Goal: Information Seeking & Learning: Check status

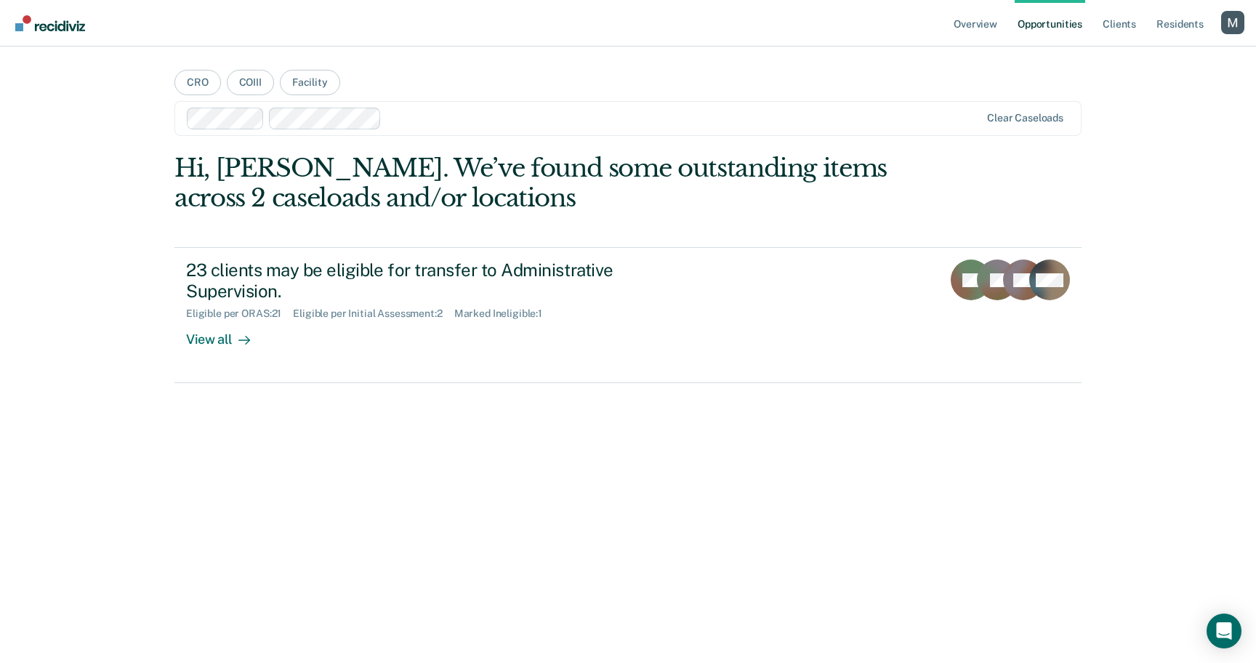
click at [421, 115] on div at bounding box center [683, 118] width 592 height 17
click at [527, 124] on div at bounding box center [717, 118] width 526 height 17
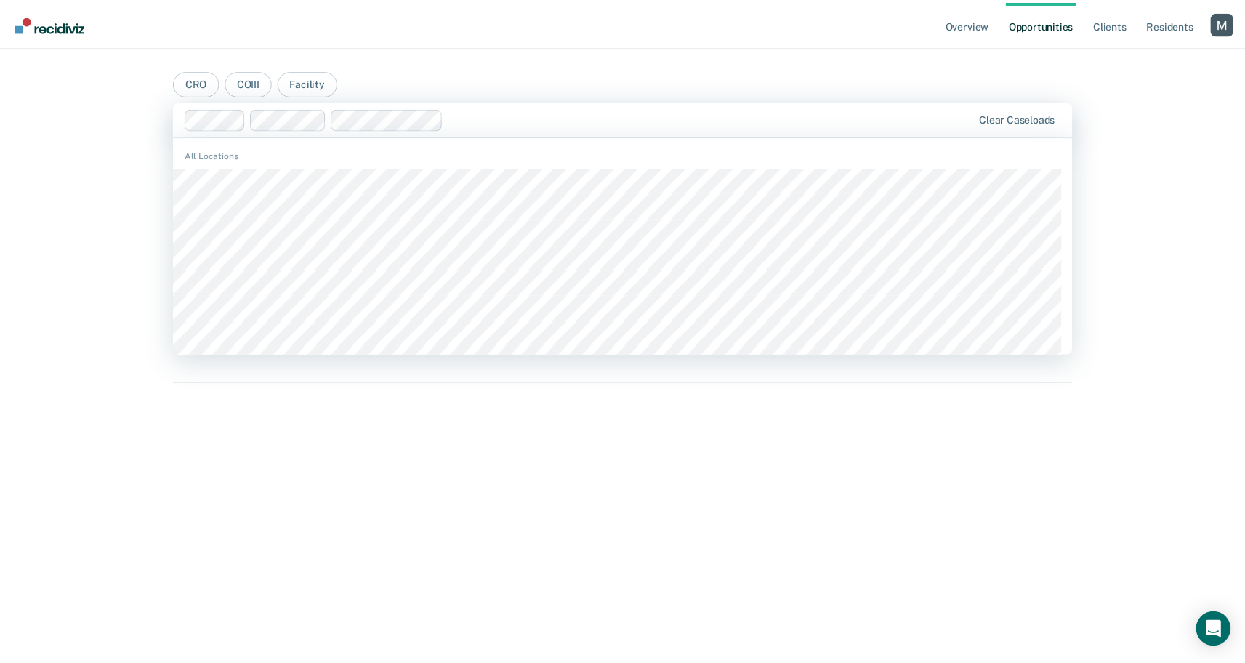
scroll to position [908, 0]
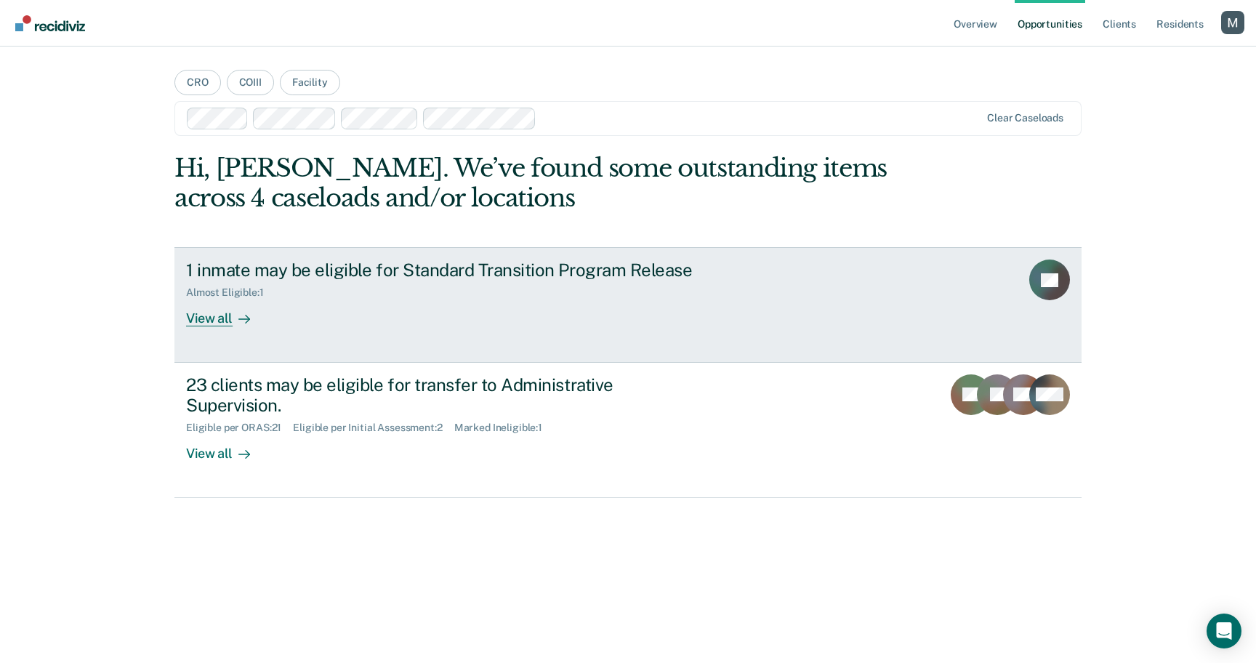
click at [467, 334] on link "1 inmate may be eligible for Standard Transition Program Release Almost Eligibl…" at bounding box center [627, 304] width 907 height 115
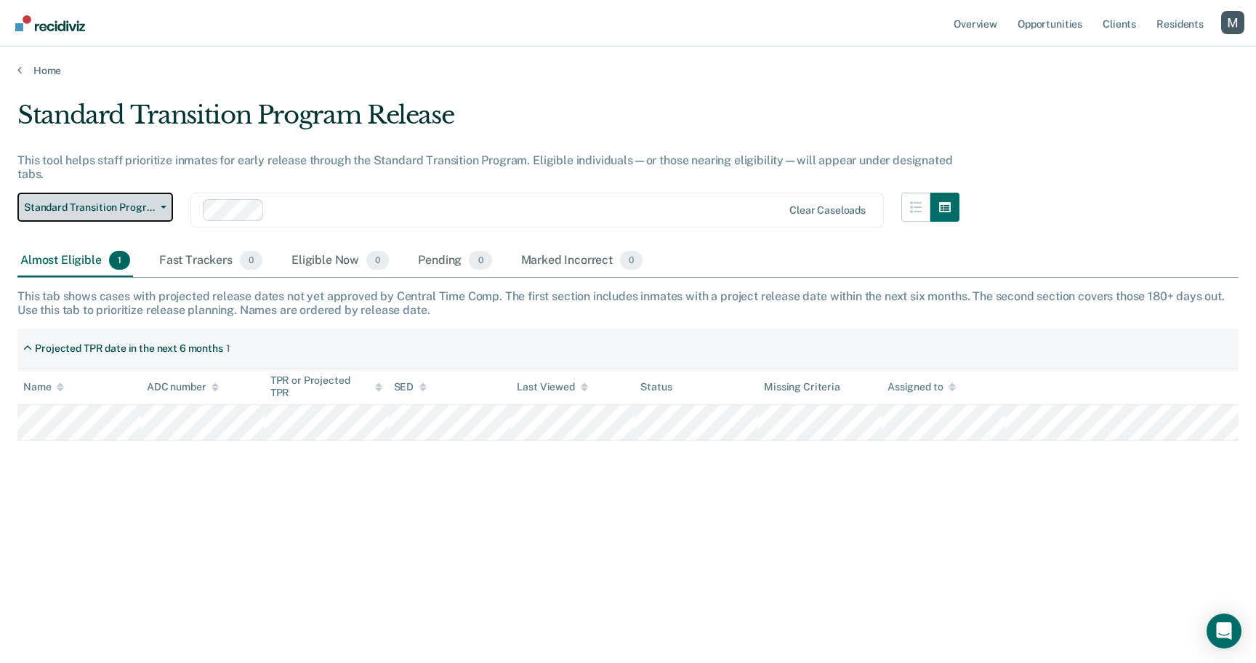
click at [146, 217] on button "Standard Transition Program Release" at bounding box center [95, 207] width 156 height 29
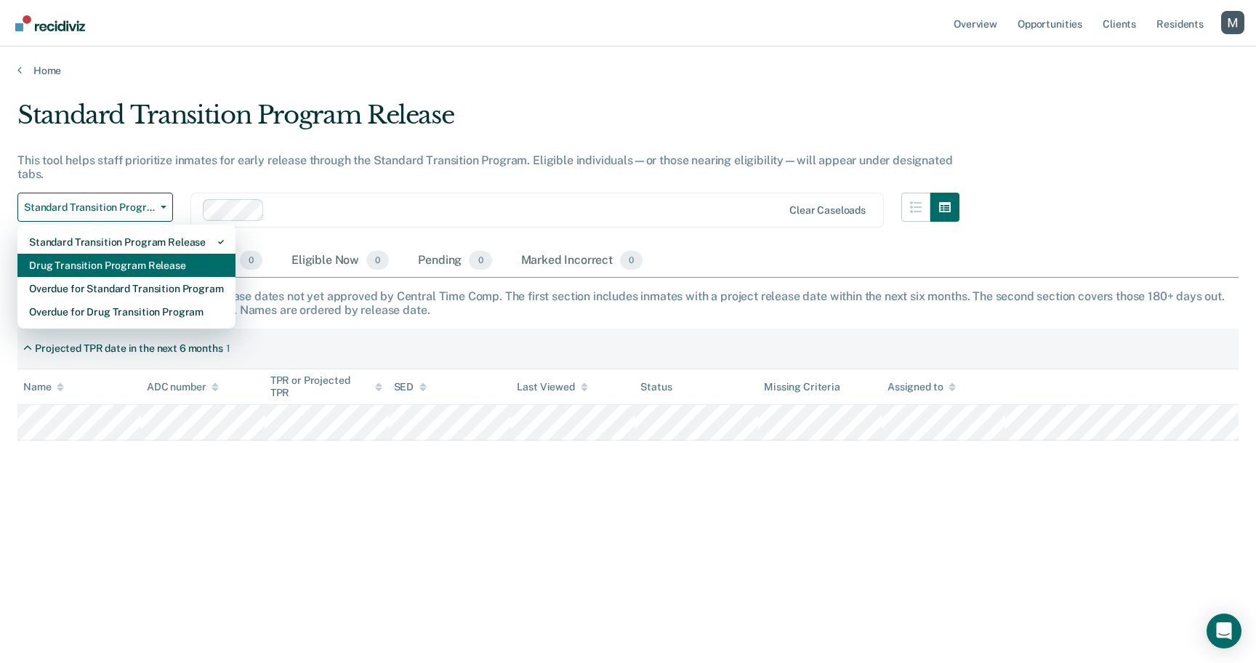
click at [156, 270] on div "Drug Transition Program Release" at bounding box center [126, 265] width 195 height 23
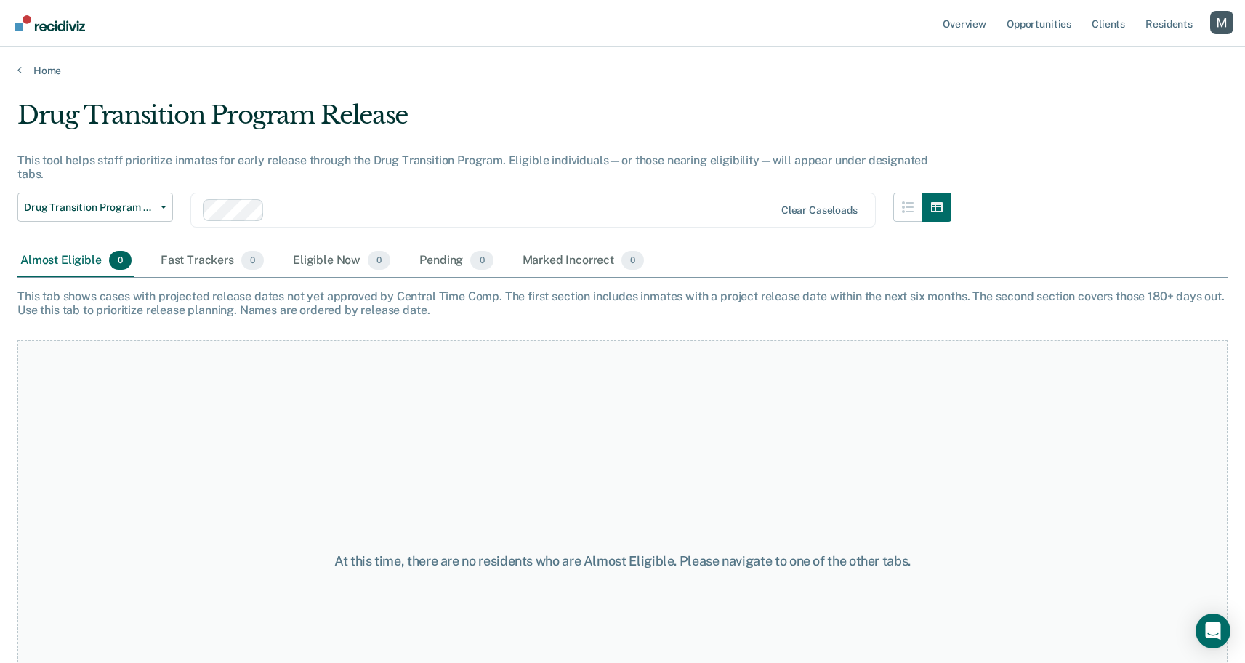
click at [402, 201] on div at bounding box center [522, 209] width 504 height 17
click at [490, 201] on div at bounding box center [584, 209] width 380 height 17
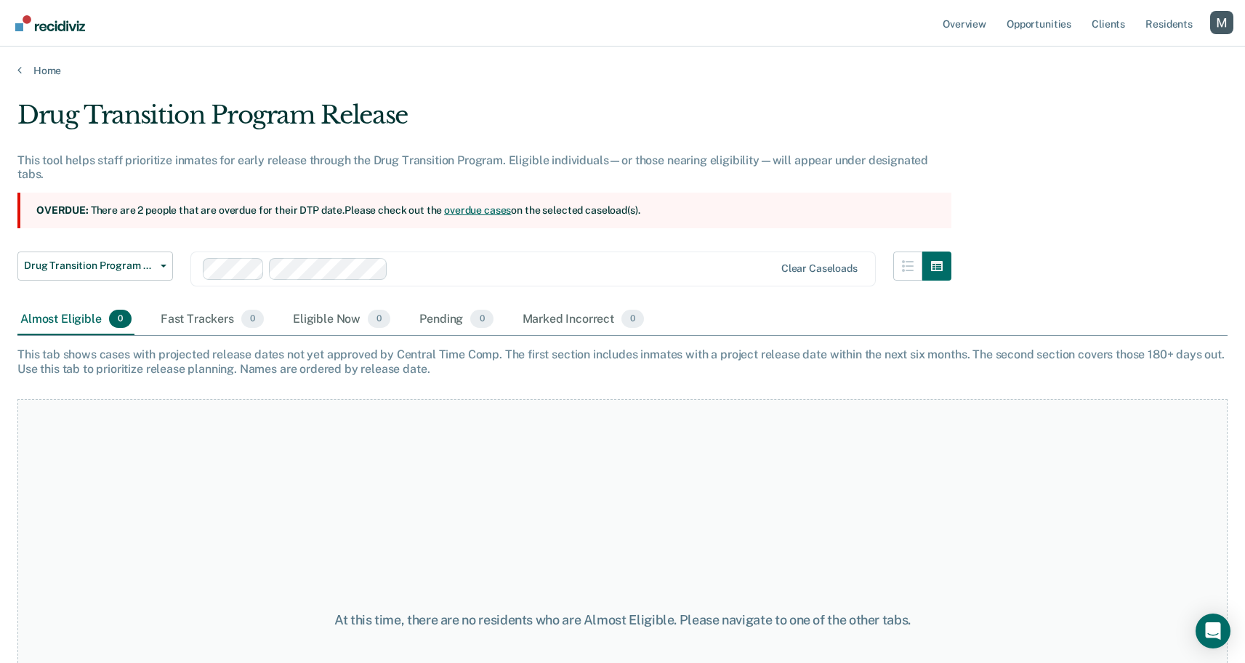
click at [479, 260] on div at bounding box center [584, 268] width 380 height 17
click at [347, 318] on div "Eligible Now 11" at bounding box center [342, 320] width 105 height 32
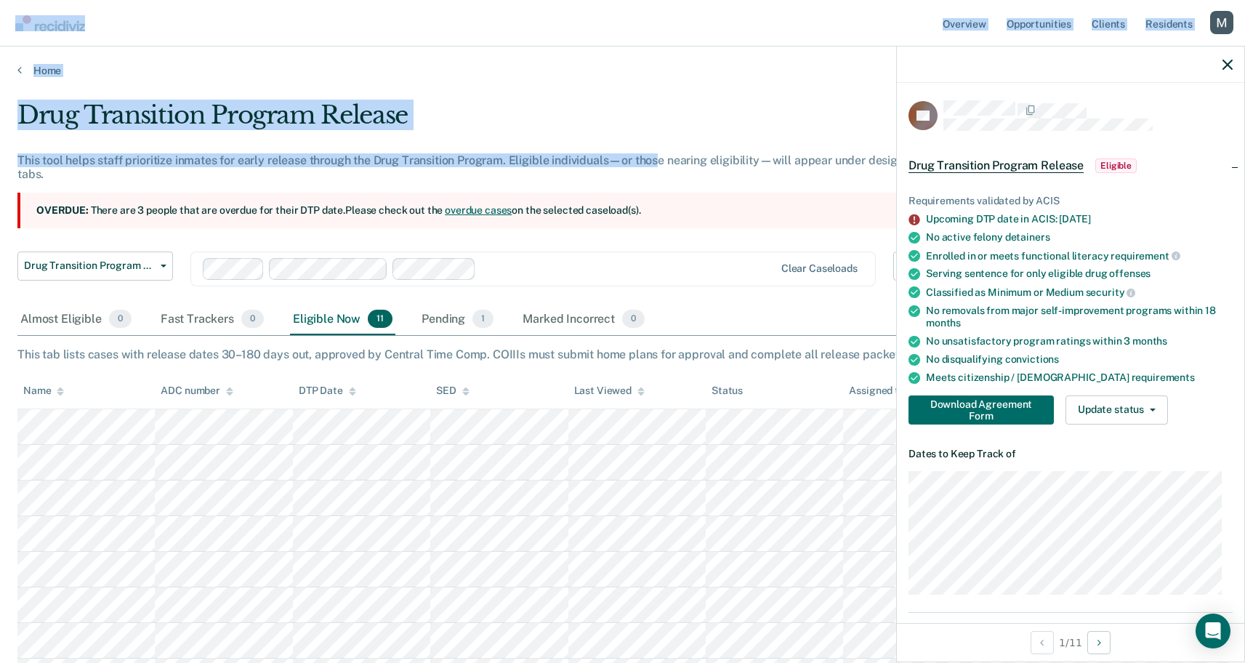
drag, startPoint x: 662, startPoint y: 163, endPoint x: 465, endPoint y: 3, distance: 253.7
click at [465, 3] on div "Overview Opportunities Client s Resident s Profile How it works Log Out Home Dr…" at bounding box center [622, 453] width 1245 height 906
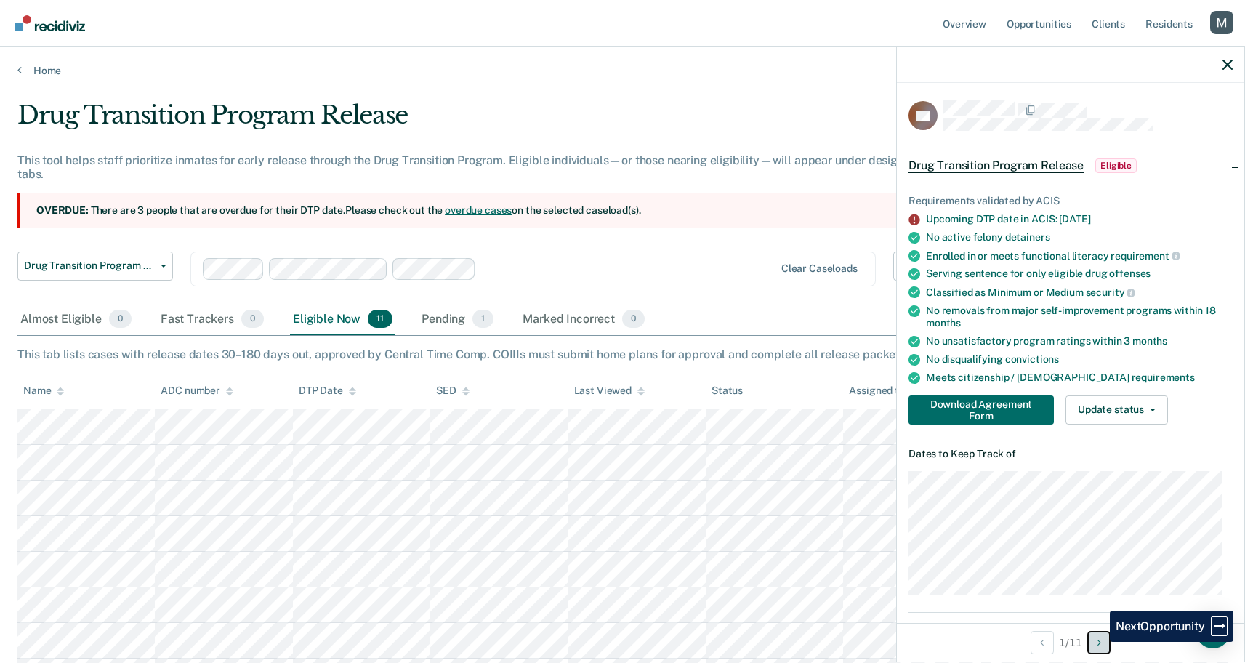
click at [1099, 642] on icon "Next Opportunity" at bounding box center [1100, 642] width 4 height 10
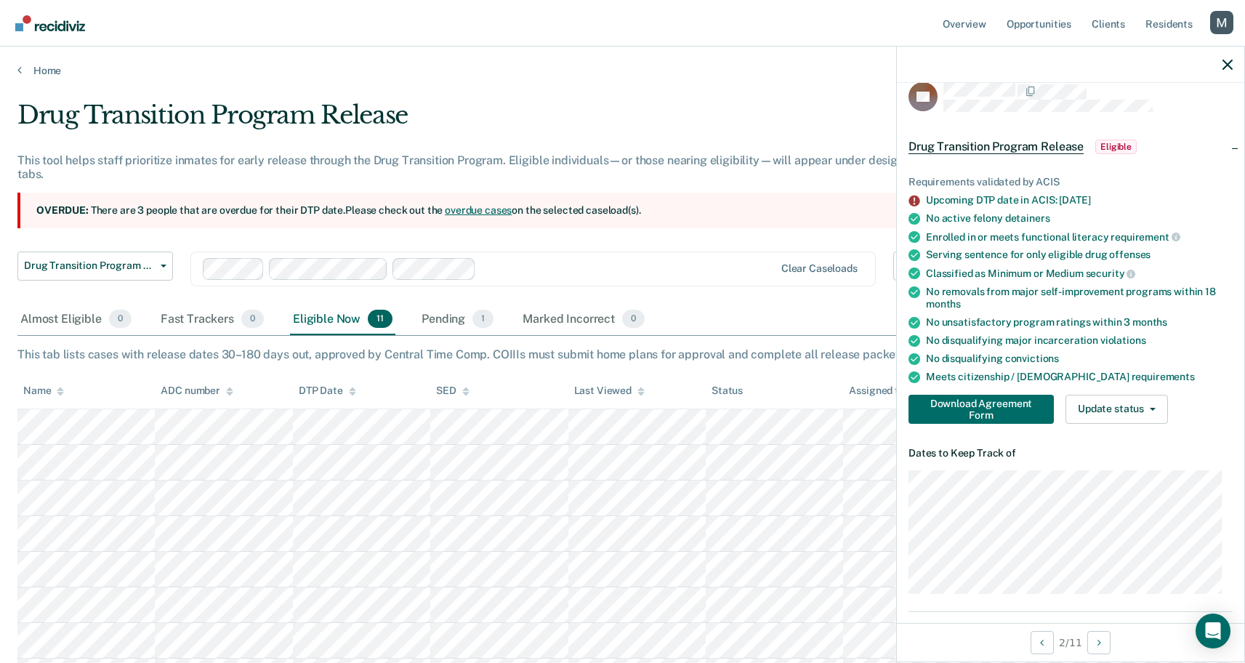
scroll to position [25, 0]
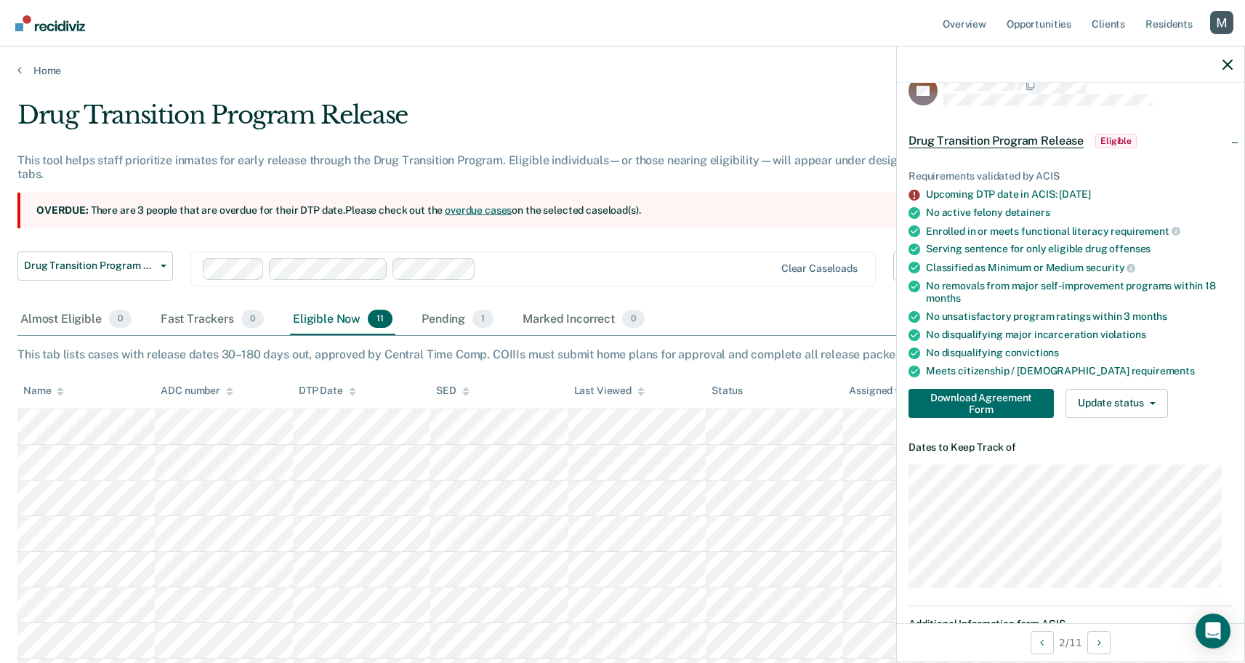
click at [1164, 347] on div "No disqualifying convictions" at bounding box center [1079, 353] width 307 height 12
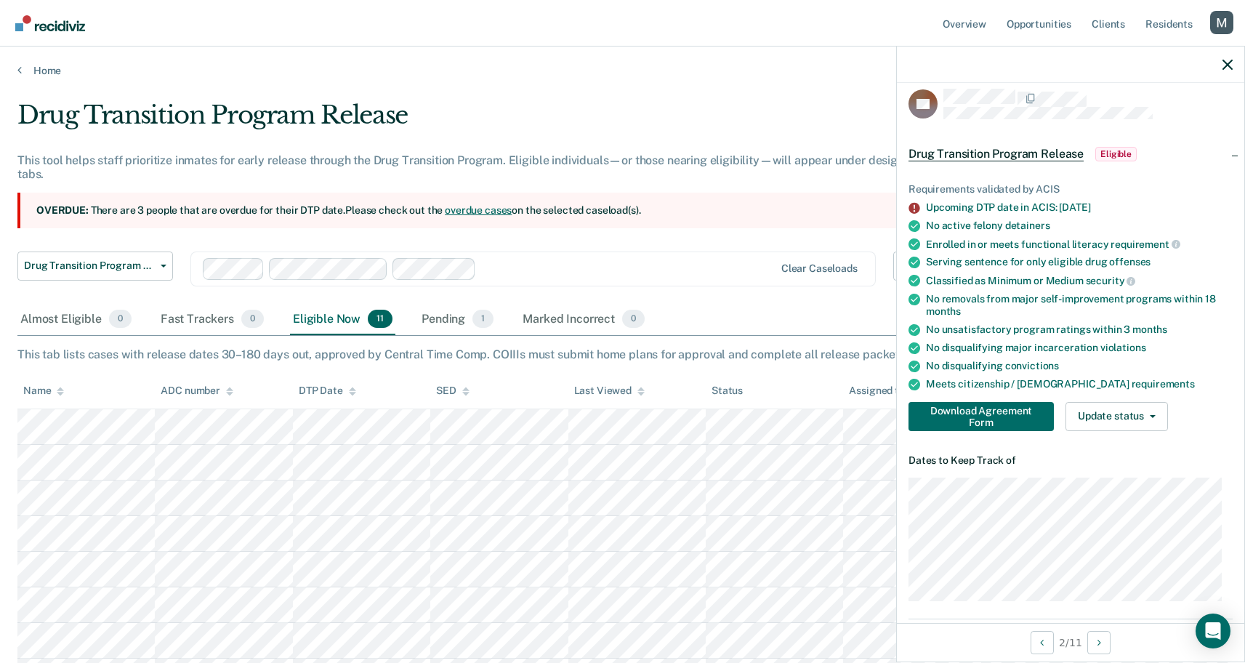
click at [1021, 383] on div "Meets citizenship / [DEMOGRAPHIC_DATA] requirements" at bounding box center [1079, 384] width 307 height 12
click at [1079, 313] on div "No removals from major self-improvement programs [DATE]" at bounding box center [1079, 305] width 307 height 25
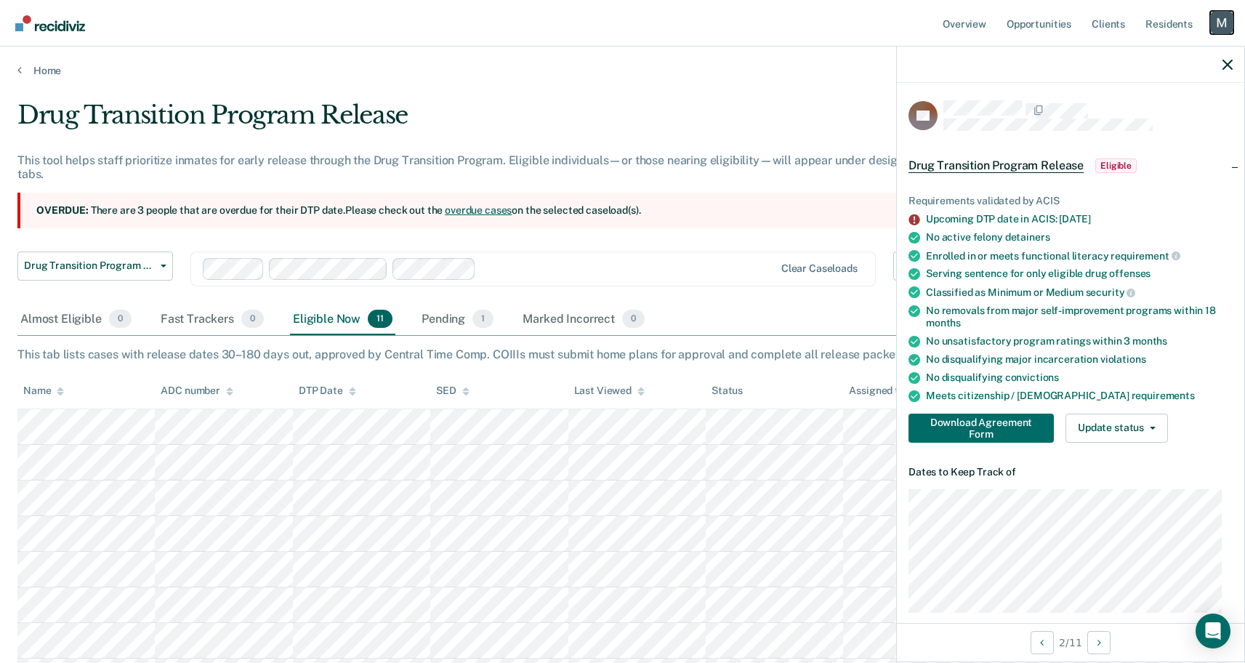
click at [1221, 25] on div "Profile dropdown button" at bounding box center [1221, 22] width 23 height 23
click at [1116, 100] on link "Log Out" at bounding box center [1163, 95] width 117 height 12
